Goal: Information Seeking & Learning: Learn about a topic

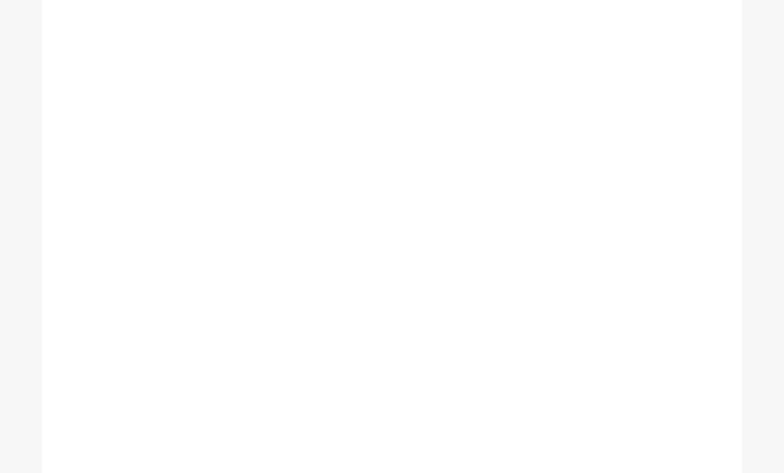
scroll to position [56, 0]
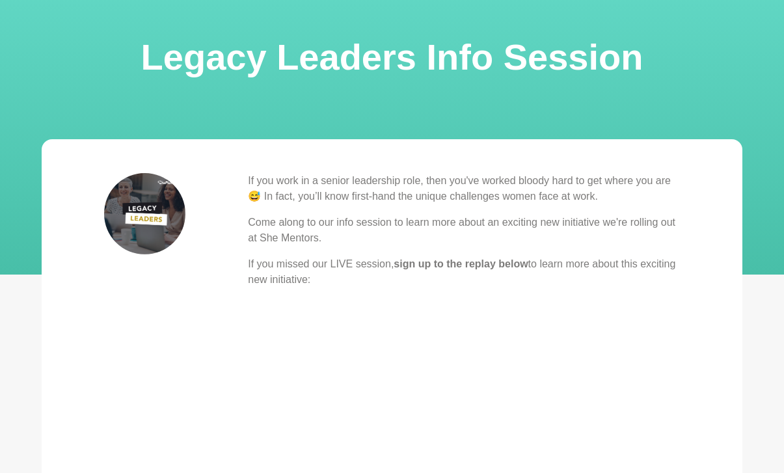
click at [379, 188] on p "If you work in a senior leadership role, then you've worked bloody hard to get …" at bounding box center [464, 188] width 432 height 31
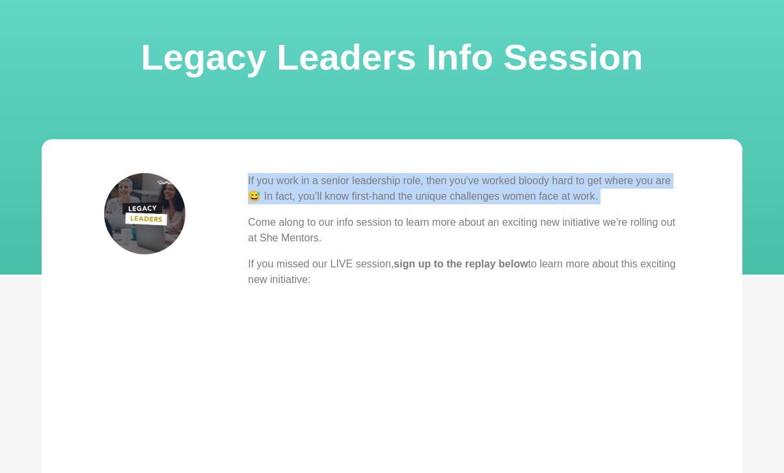
click at [379, 188] on p "If you work in a senior leadership role, then you've worked bloody hard to get …" at bounding box center [464, 188] width 432 height 31
click at [389, 189] on p "If you work in a senior leadership role, then you've worked bloody hard to get …" at bounding box center [464, 188] width 432 height 31
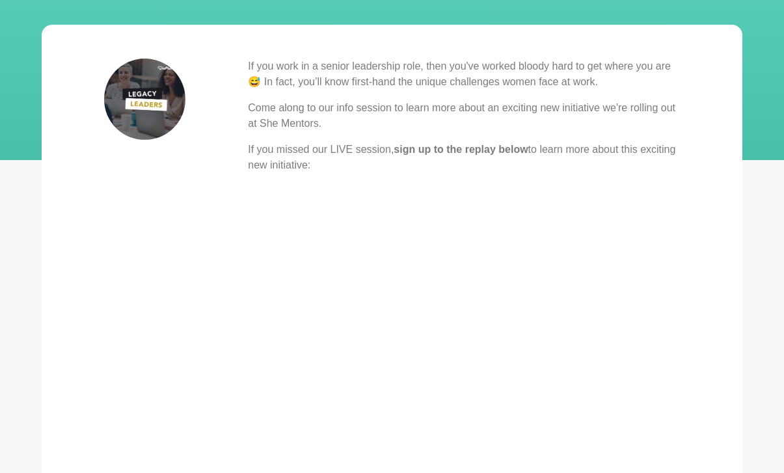
scroll to position [171, 0]
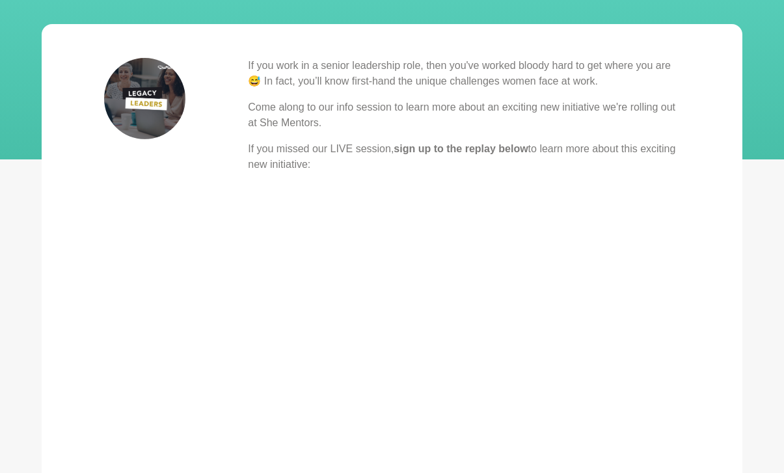
click at [403, 161] on p "If you missed our LIVE session, sign up to the replay below to learn more about…" at bounding box center [464, 156] width 432 height 31
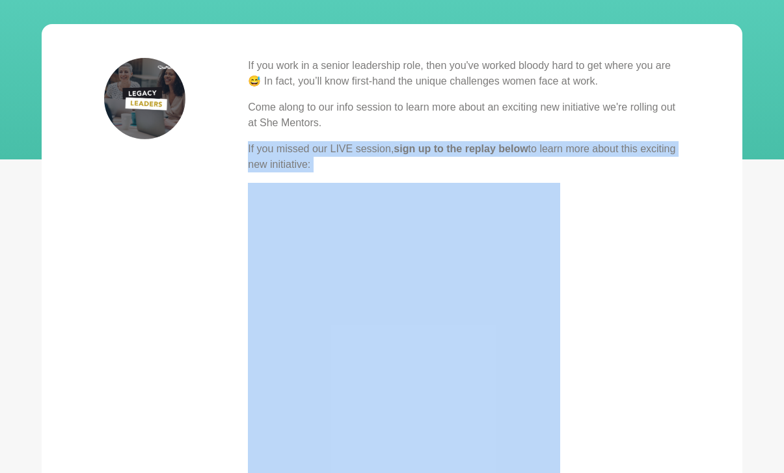
click at [403, 161] on p "If you missed our LIVE session, sign up to the replay below to learn more about…" at bounding box center [464, 156] width 432 height 31
click at [418, 161] on p "If you missed our LIVE session, sign up to the replay below to learn more about…" at bounding box center [464, 156] width 432 height 31
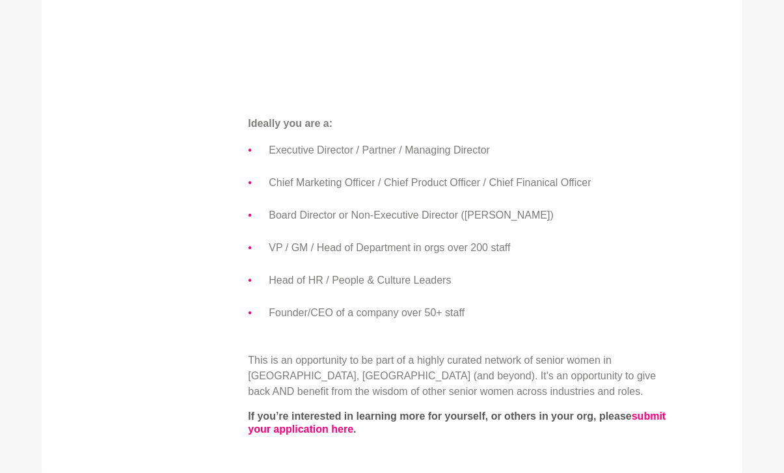
scroll to position [819, 0]
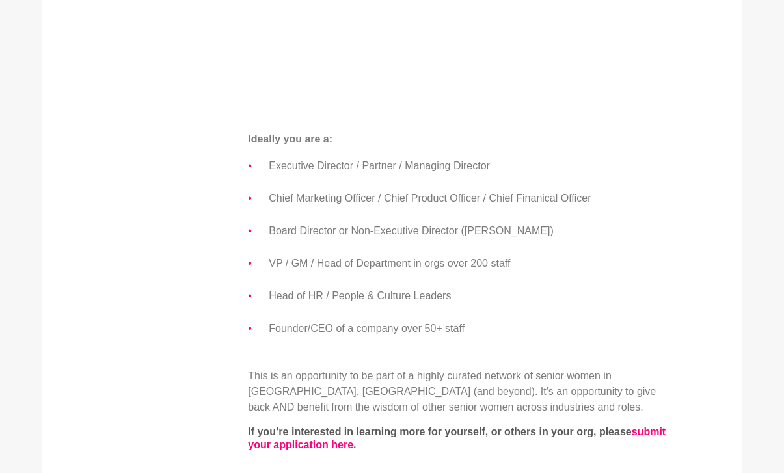
click at [413, 172] on li "Executive Director / Partner / Managing Director" at bounding box center [474, 166] width 411 height 17
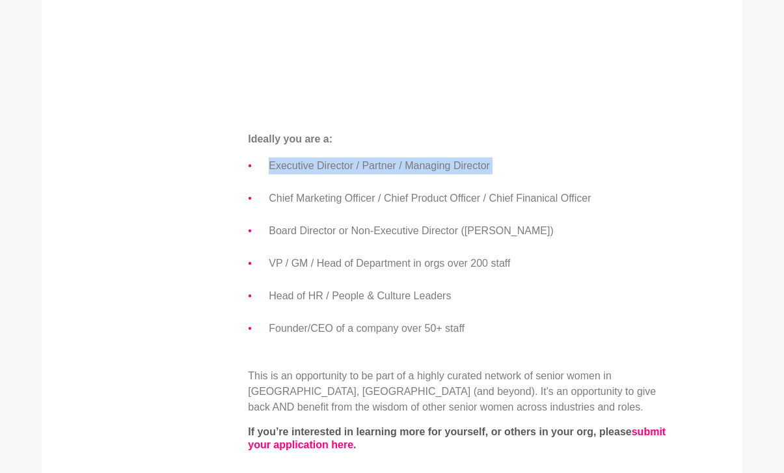
click at [413, 172] on li "Executive Director / Partner / Managing Director" at bounding box center [474, 166] width 411 height 17
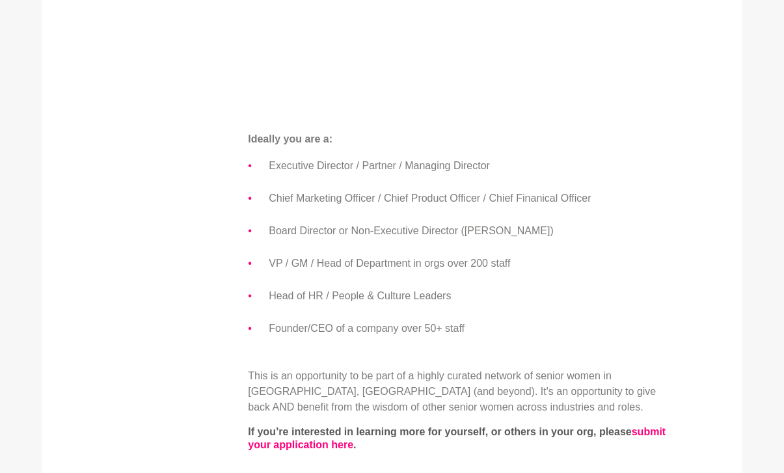
click at [407, 192] on li "Chief Marketing Officer / Chief Product Officer / Chief Finanical Officer" at bounding box center [474, 198] width 411 height 17
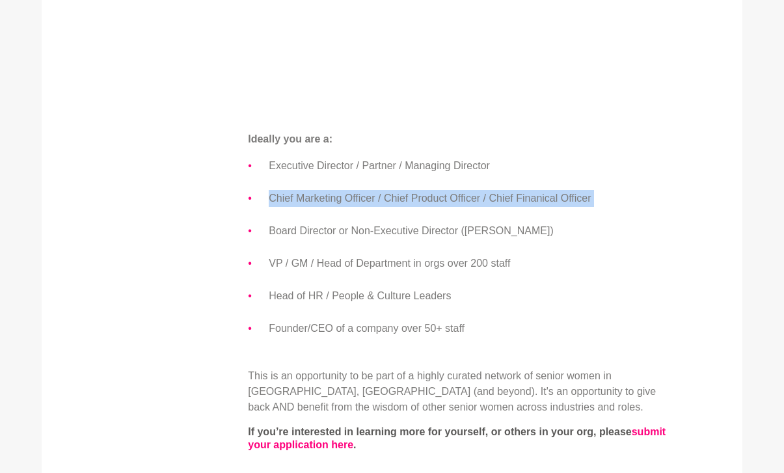
click at [407, 192] on li "Chief Marketing Officer / Chief Product Officer / Chief Finanical Officer" at bounding box center [474, 198] width 411 height 17
click at [417, 192] on li "Chief Marketing Officer / Chief Product Officer / Chief Finanical Officer" at bounding box center [474, 198] width 411 height 17
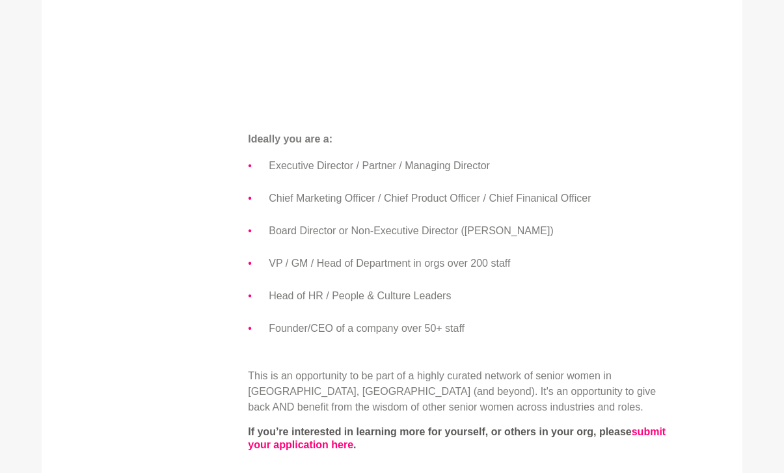
click at [420, 271] on li "VP / GM / Head of Department in orgs over 200 staff" at bounding box center [474, 263] width 411 height 17
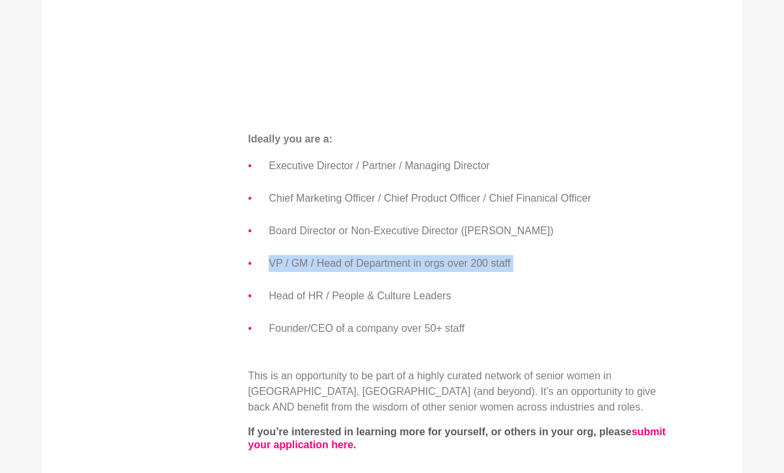
click at [420, 271] on li "VP / GM / Head of Department in orgs over 200 staff" at bounding box center [474, 263] width 411 height 17
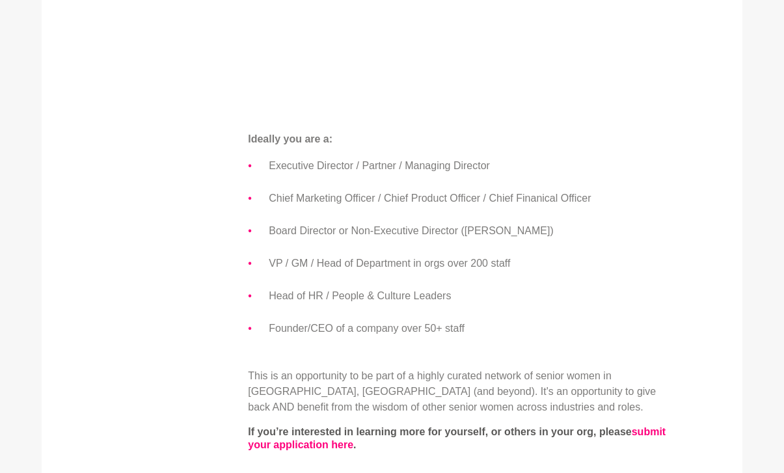
click at [411, 297] on li "Head of HR / People & Culture Leaders" at bounding box center [474, 296] width 411 height 17
click at [406, 324] on li "Founder/CEO of a company over 50+ staff" at bounding box center [474, 328] width 411 height 17
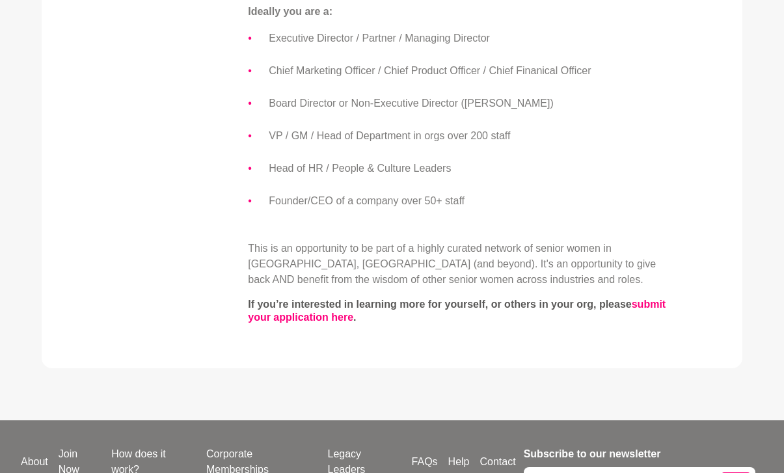
scroll to position [948, 0]
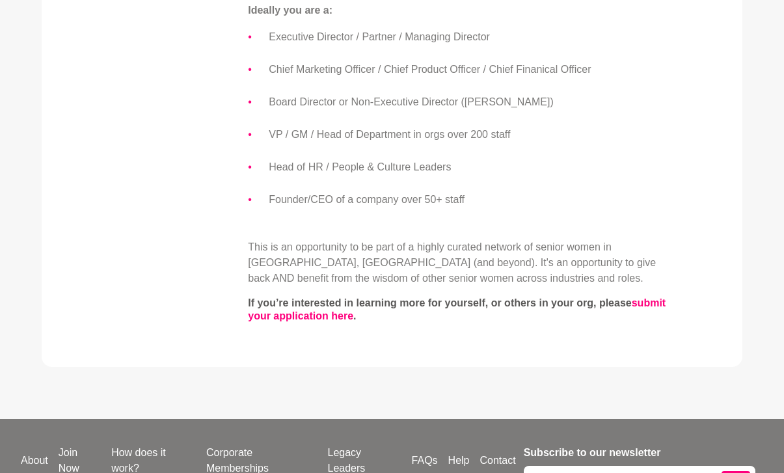
click at [425, 266] on p "This is an opportunity to be part of a highly curated network of senior women i…" at bounding box center [464, 263] width 432 height 47
click at [411, 270] on p "This is an opportunity to be part of a highly curated network of senior women i…" at bounding box center [464, 263] width 432 height 47
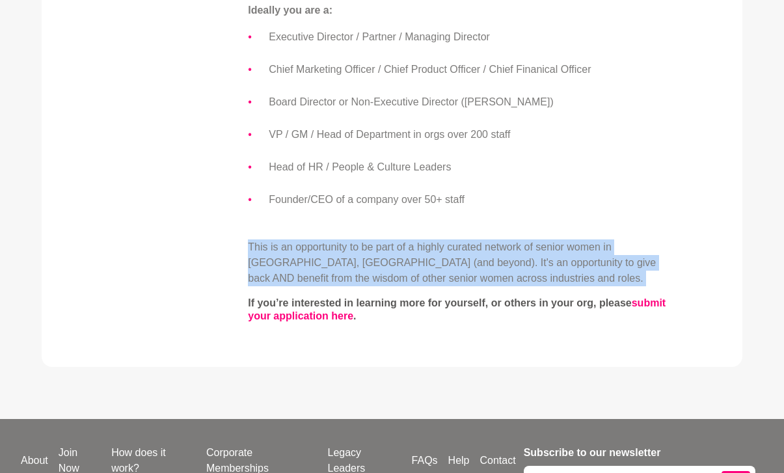
click at [411, 270] on p "This is an opportunity to be part of a highly curated network of senior women i…" at bounding box center [464, 263] width 432 height 47
click at [411, 262] on p "This is an opportunity to be part of a highly curated network of senior women i…" at bounding box center [464, 263] width 432 height 47
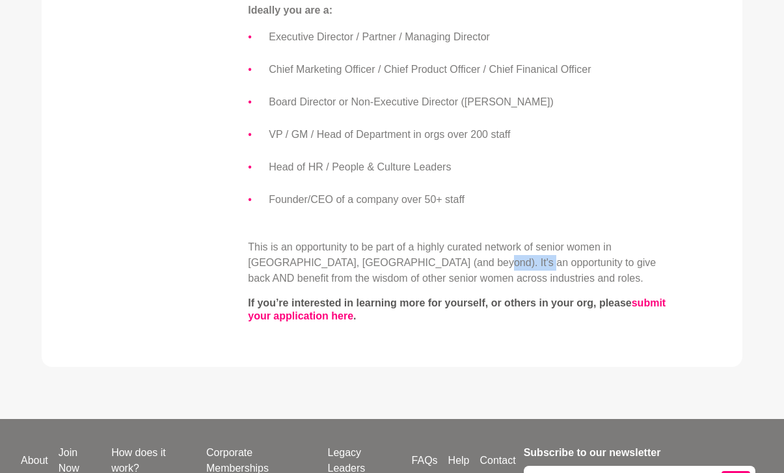
click at [411, 262] on p "This is an opportunity to be part of a highly curated network of senior women i…" at bounding box center [464, 263] width 432 height 47
click at [426, 262] on p "This is an opportunity to be part of a highly curated network of senior women i…" at bounding box center [464, 263] width 432 height 47
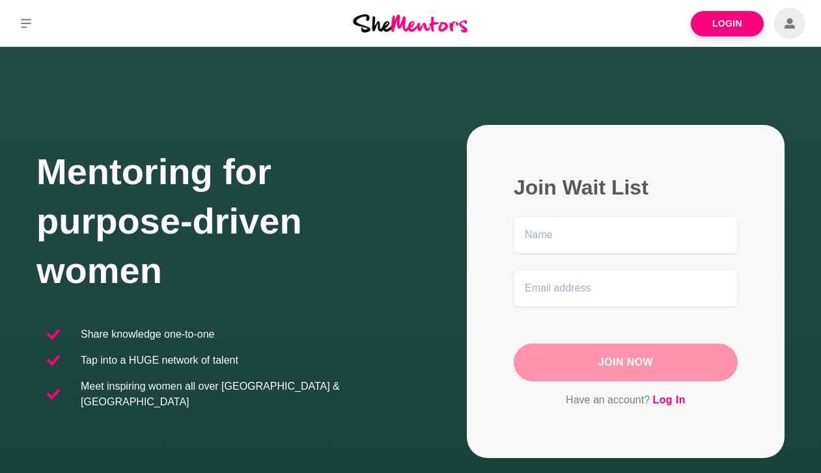
scroll to position [243, 0]
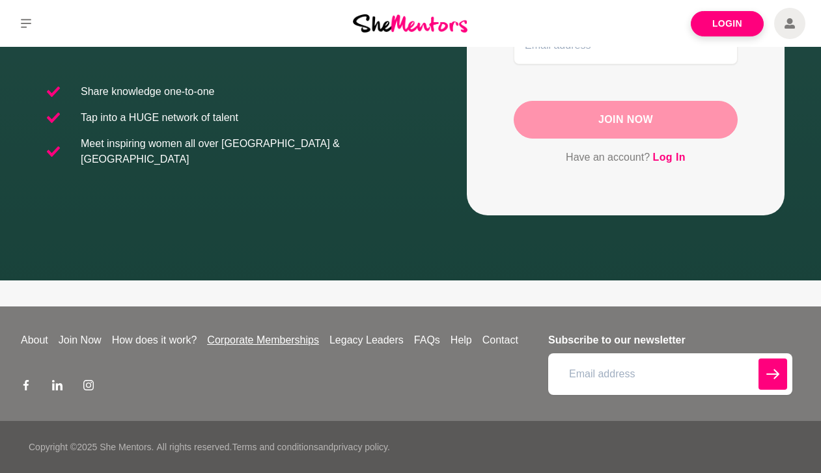
click at [287, 343] on link "Corporate Memberships" at bounding box center [263, 341] width 122 height 16
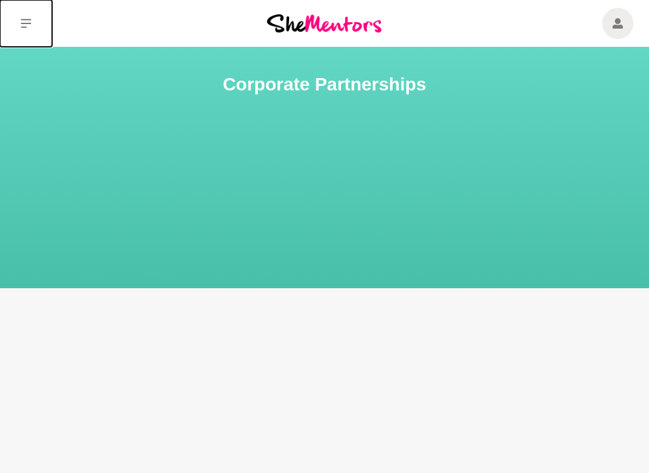
click at [28, 29] on button at bounding box center [26, 23] width 52 height 47
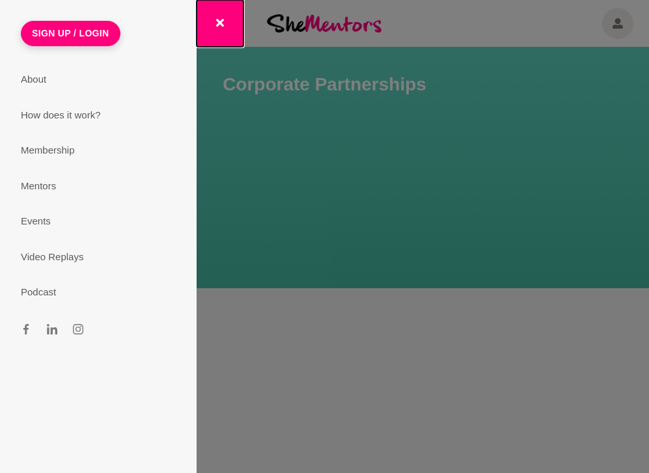
click at [220, 18] on button "button" at bounding box center [220, 23] width 47 height 47
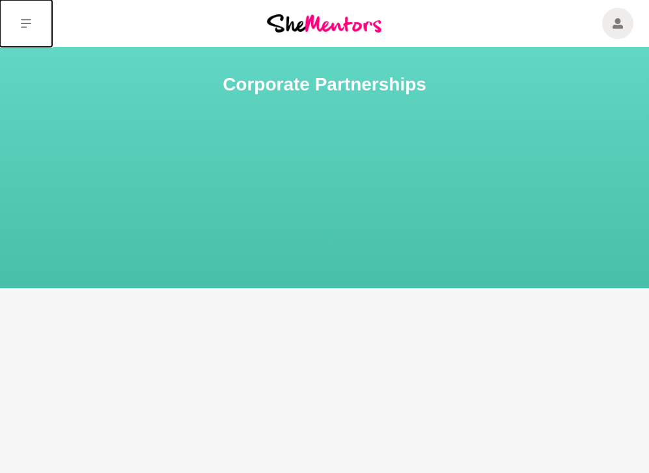
click at [40, 18] on button at bounding box center [26, 23] width 52 height 47
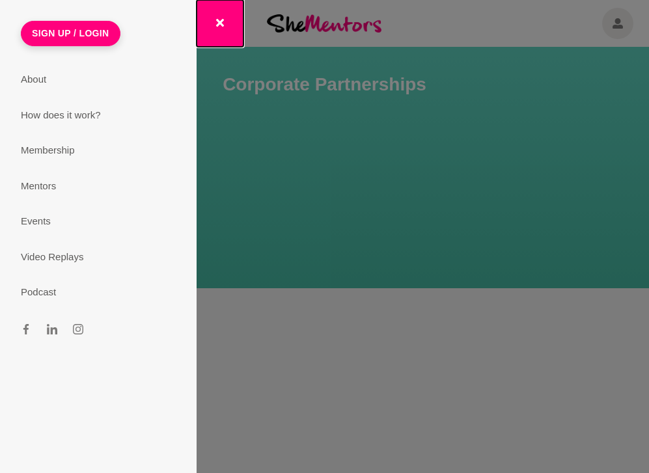
click at [226, 23] on button "button" at bounding box center [220, 23] width 47 height 47
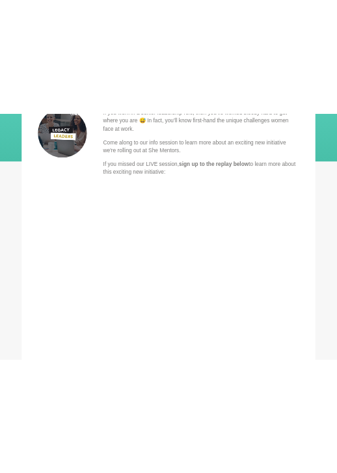
scroll to position [402, 0]
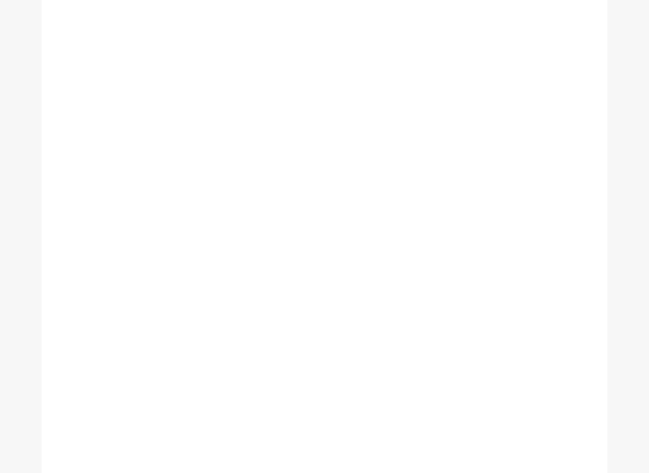
click at [573, 236] on div "If you work in a senior leadership role, then you've worked bloody hard to get …" at bounding box center [388, 319] width 378 height 1069
